Goal: Book appointment/travel/reservation

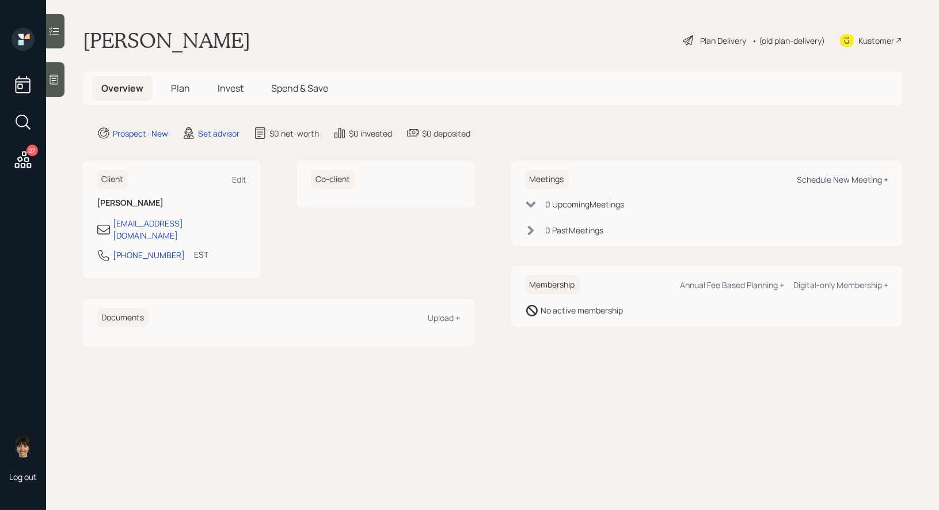
click at [815, 183] on div "Schedule New Meeting +" at bounding box center [843, 179] width 92 height 11
select select "round-[PERSON_NAME]"
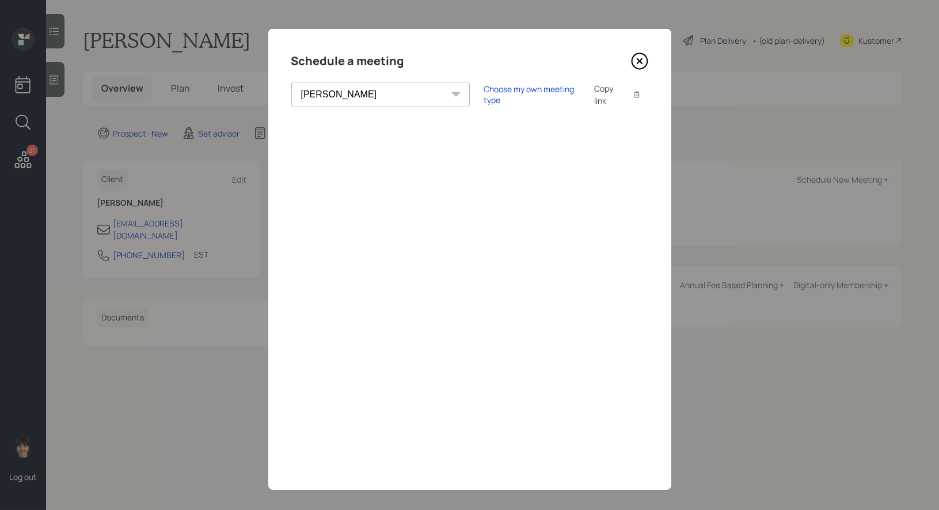
scroll to position [8, 0]
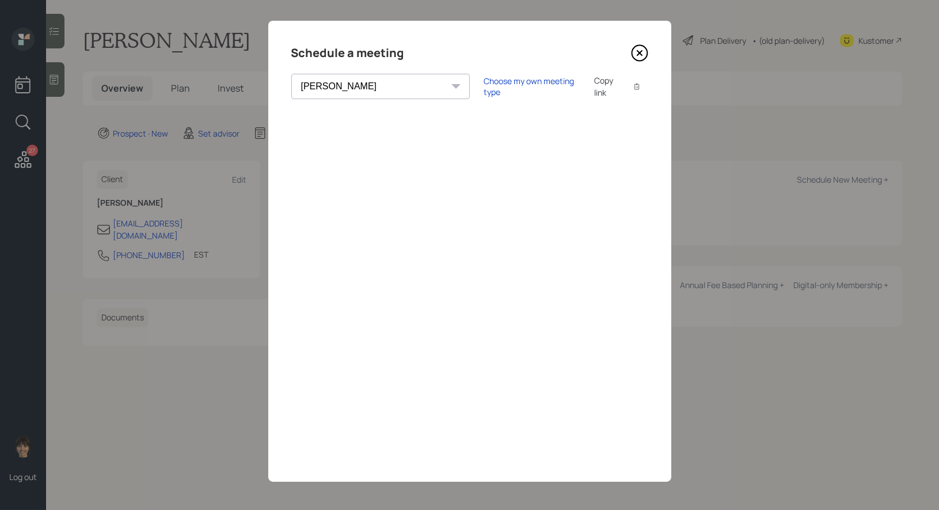
click at [640, 51] on icon at bounding box center [639, 53] width 5 height 5
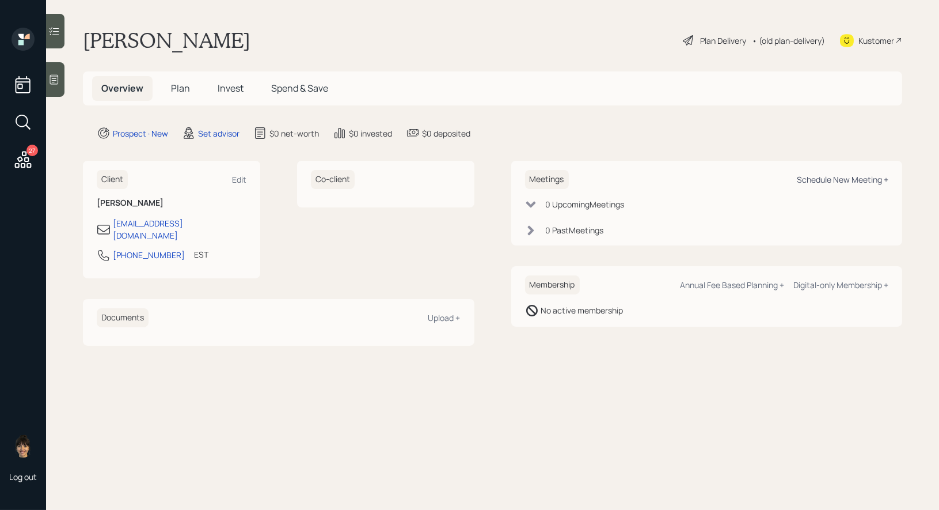
click at [831, 180] on div "Schedule New Meeting +" at bounding box center [843, 179] width 92 height 11
select select "round-[PERSON_NAME]"
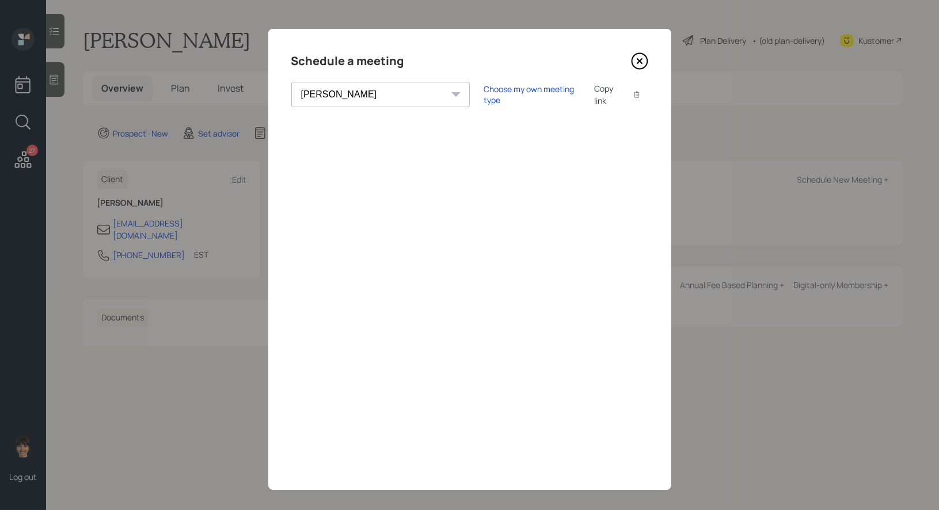
click at [638, 59] on icon at bounding box center [639, 61] width 5 height 5
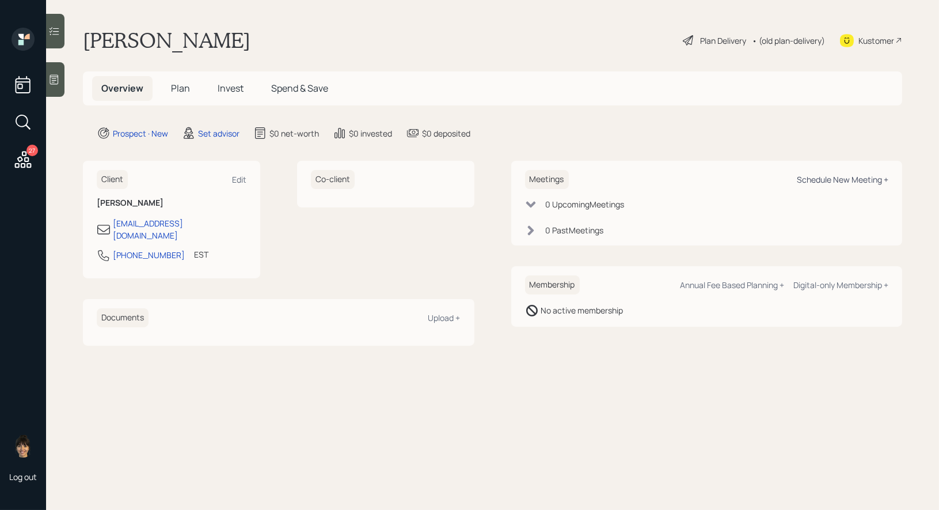
click at [841, 178] on div "Schedule New Meeting +" at bounding box center [843, 179] width 92 height 11
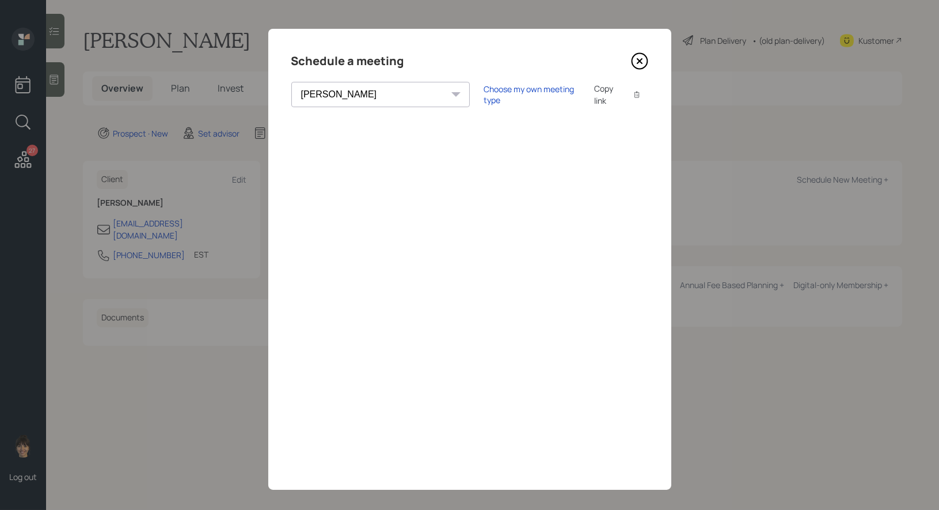
click at [341, 93] on select "[PERSON_NAME] [PERSON_NAME] [PERSON_NAME] [PERSON_NAME] [PERSON_NAME] [PERSON_N…" at bounding box center [380, 94] width 179 height 25
select select "8b79112e-3cfb-44f9-89e7-15267fe946c1"
